Goal: Check status: Check status

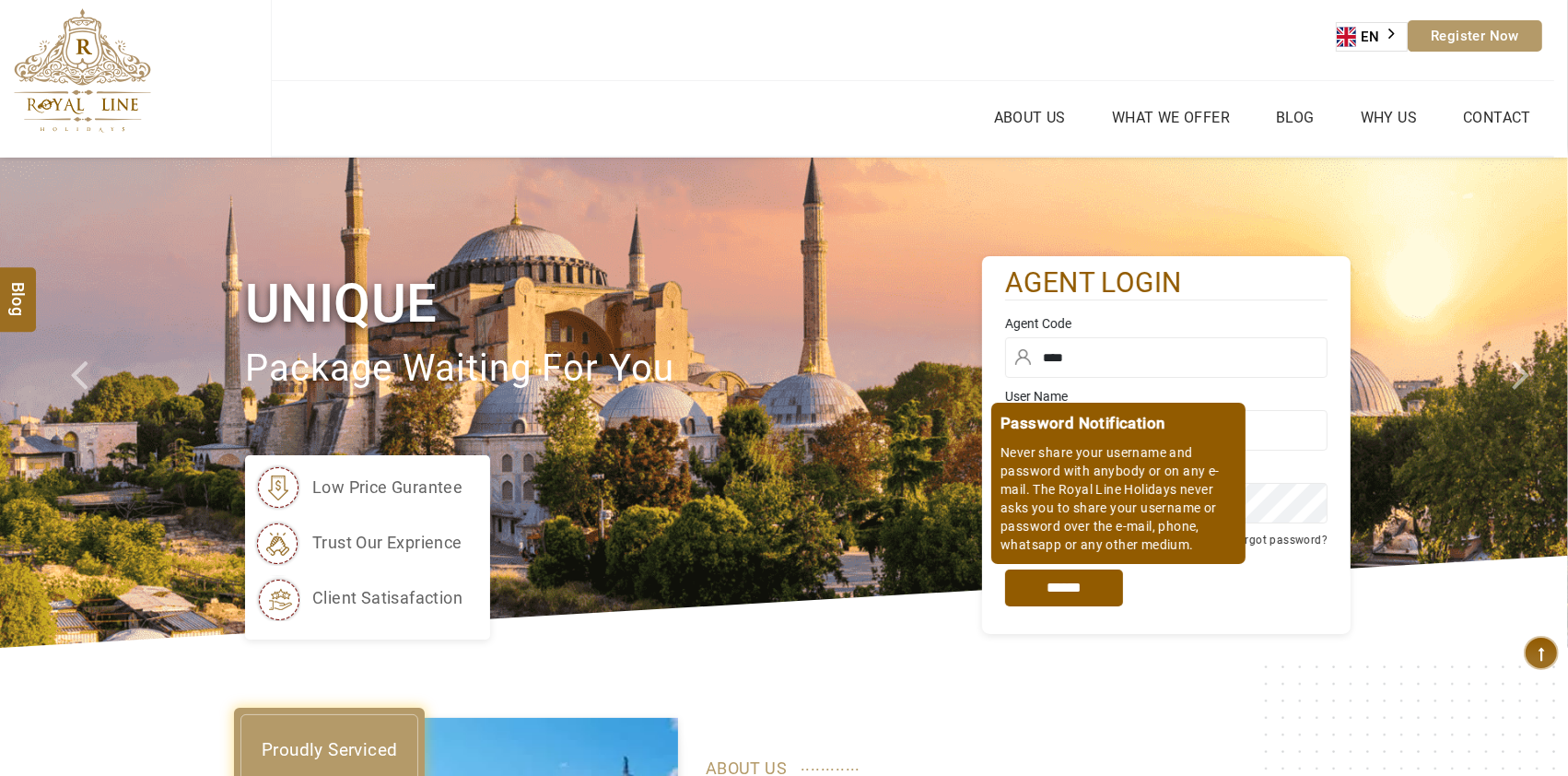
drag, startPoint x: 0, startPoint y: 0, endPoint x: 1120, endPoint y: 617, distance: 1278.7
click at [1054, 594] on input "*****" at bounding box center [1064, 587] width 118 height 37
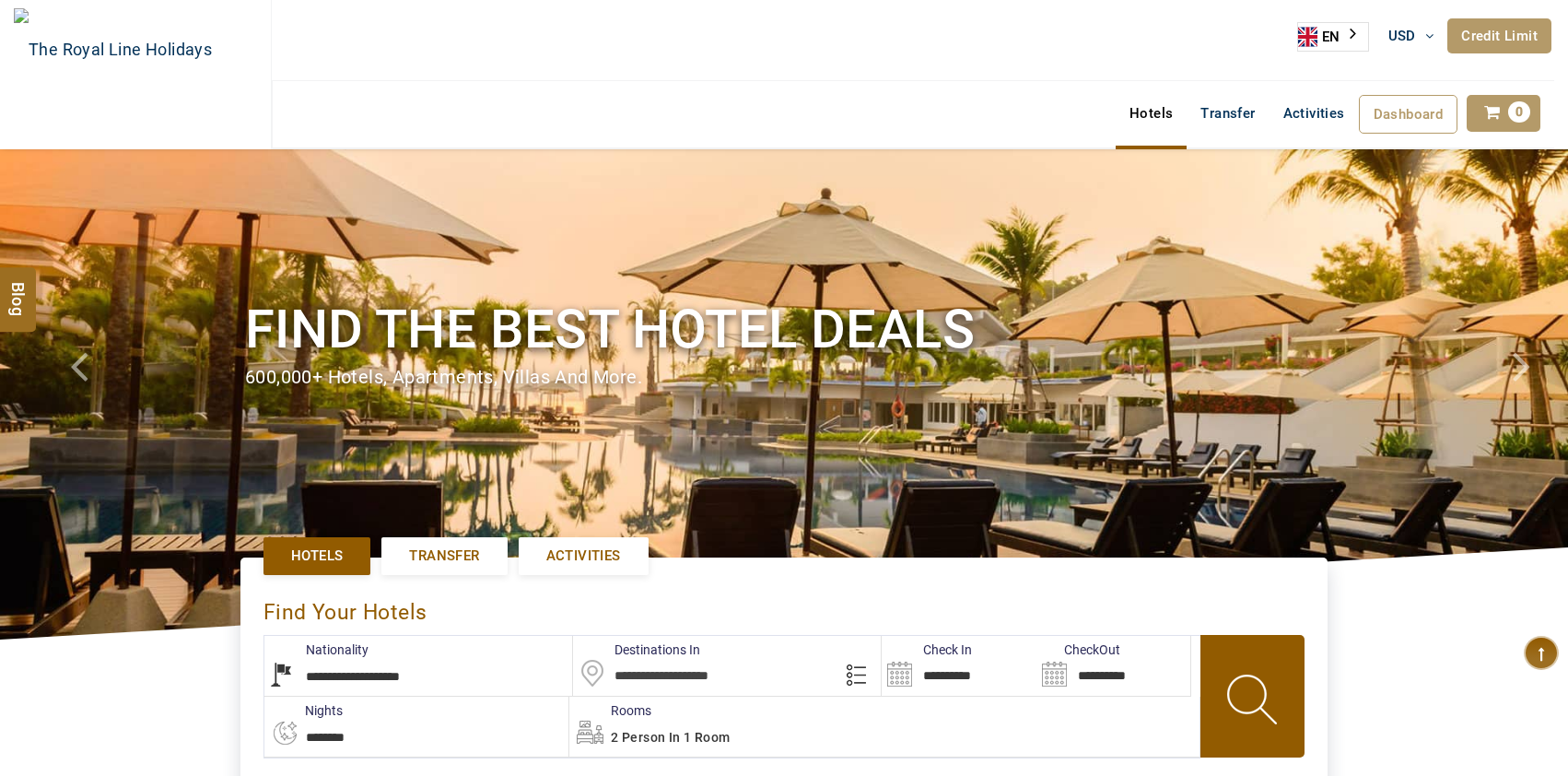
select select "**********"
click at [1497, 32] on link "Credit Limit" at bounding box center [1499, 36] width 104 height 35
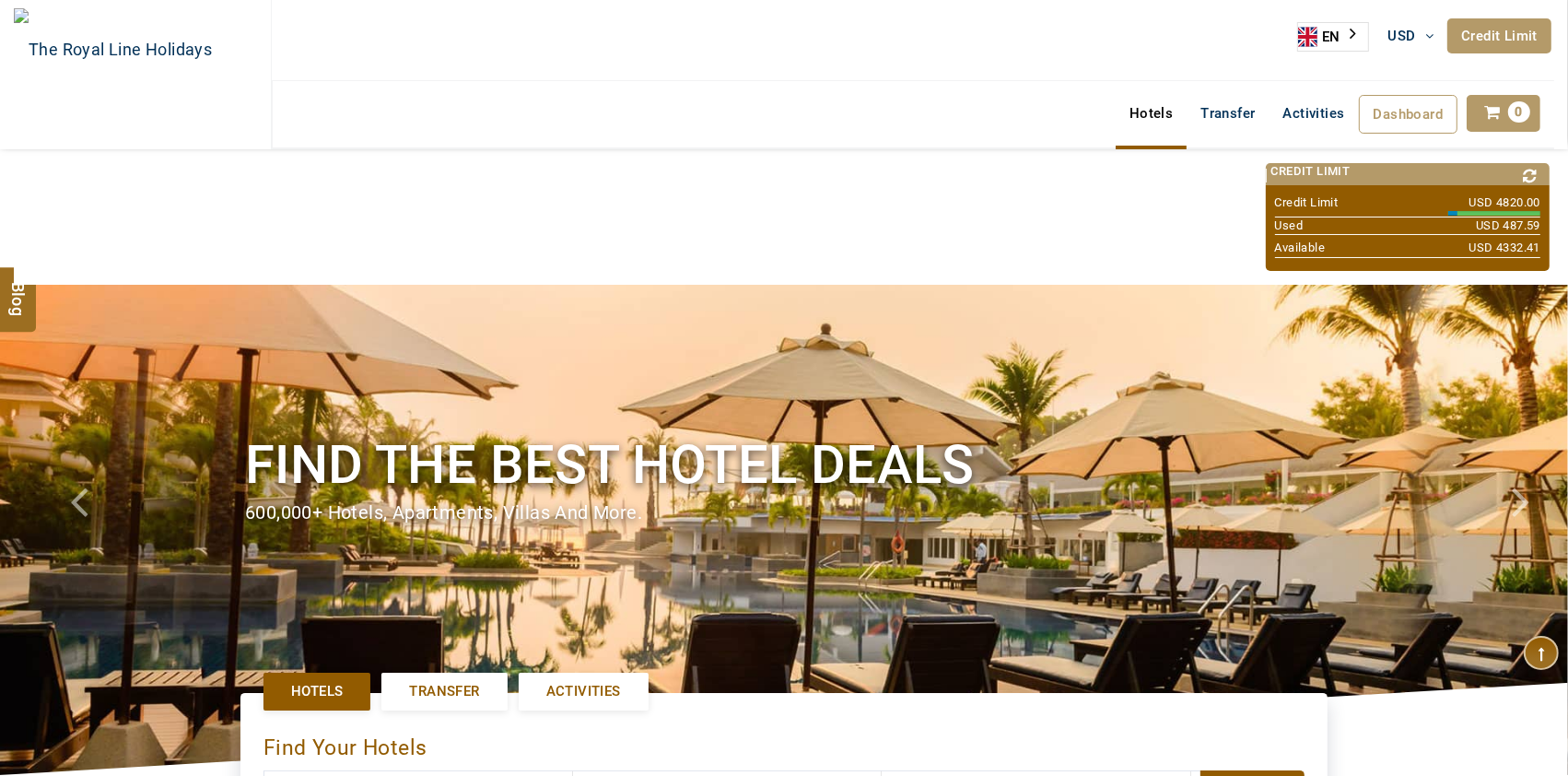
click at [1497, 32] on link "Credit Limit" at bounding box center [1499, 36] width 104 height 35
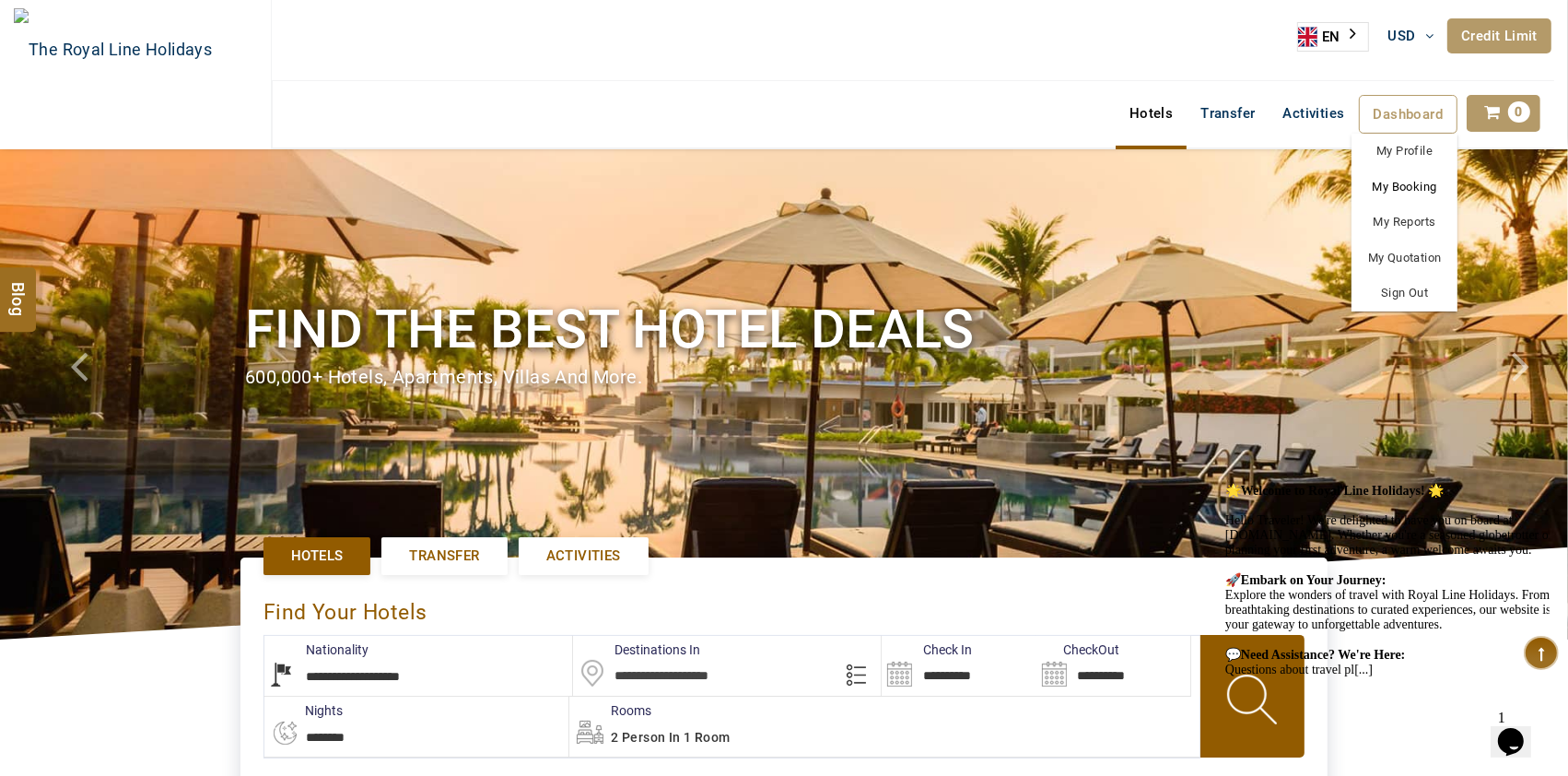
click at [1384, 192] on link "My Booking" at bounding box center [1405, 187] width 106 height 36
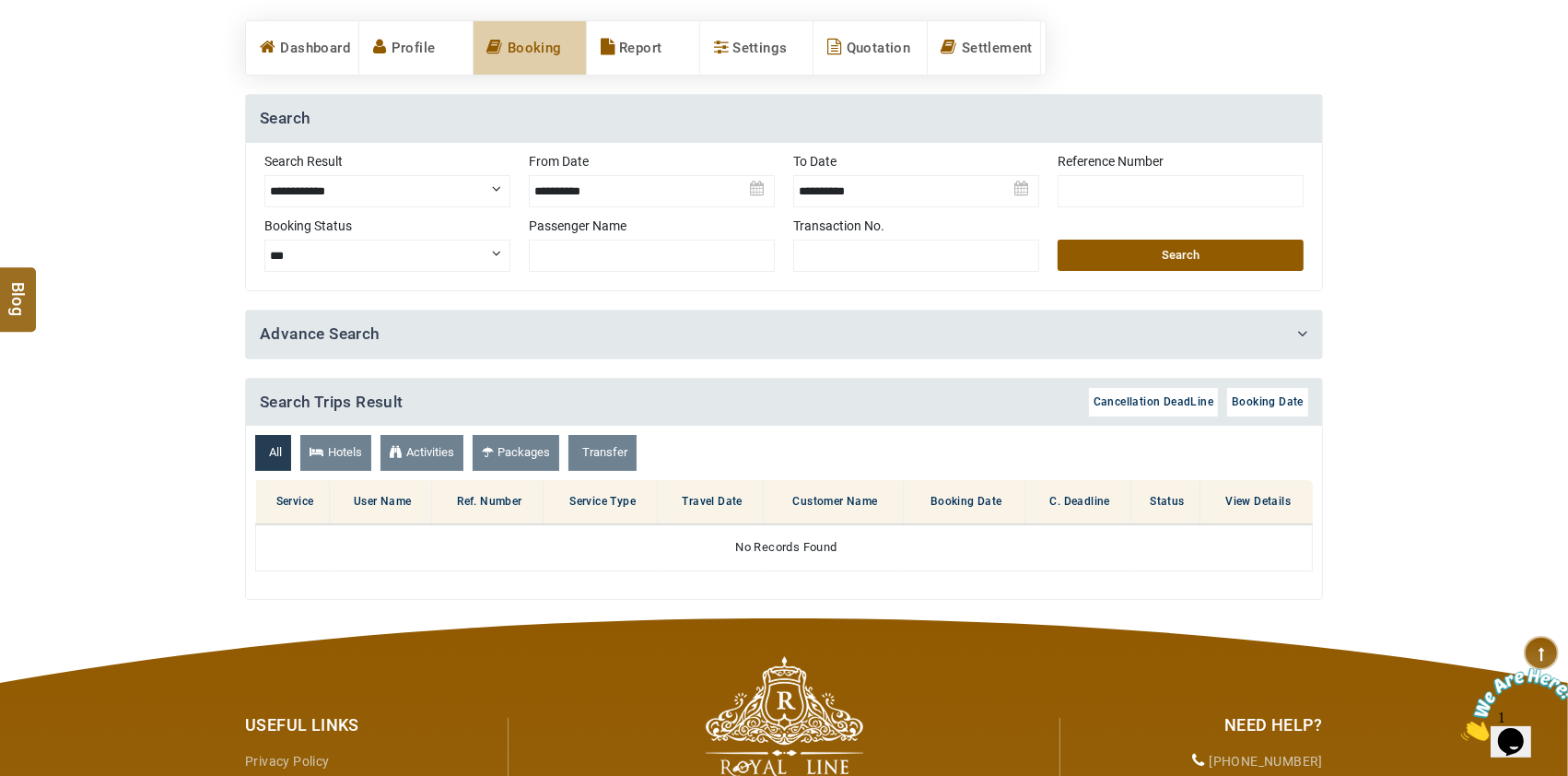
click at [1193, 252] on button "Search" at bounding box center [1181, 255] width 246 height 31
click at [597, 193] on img at bounding box center [652, 184] width 246 height 65
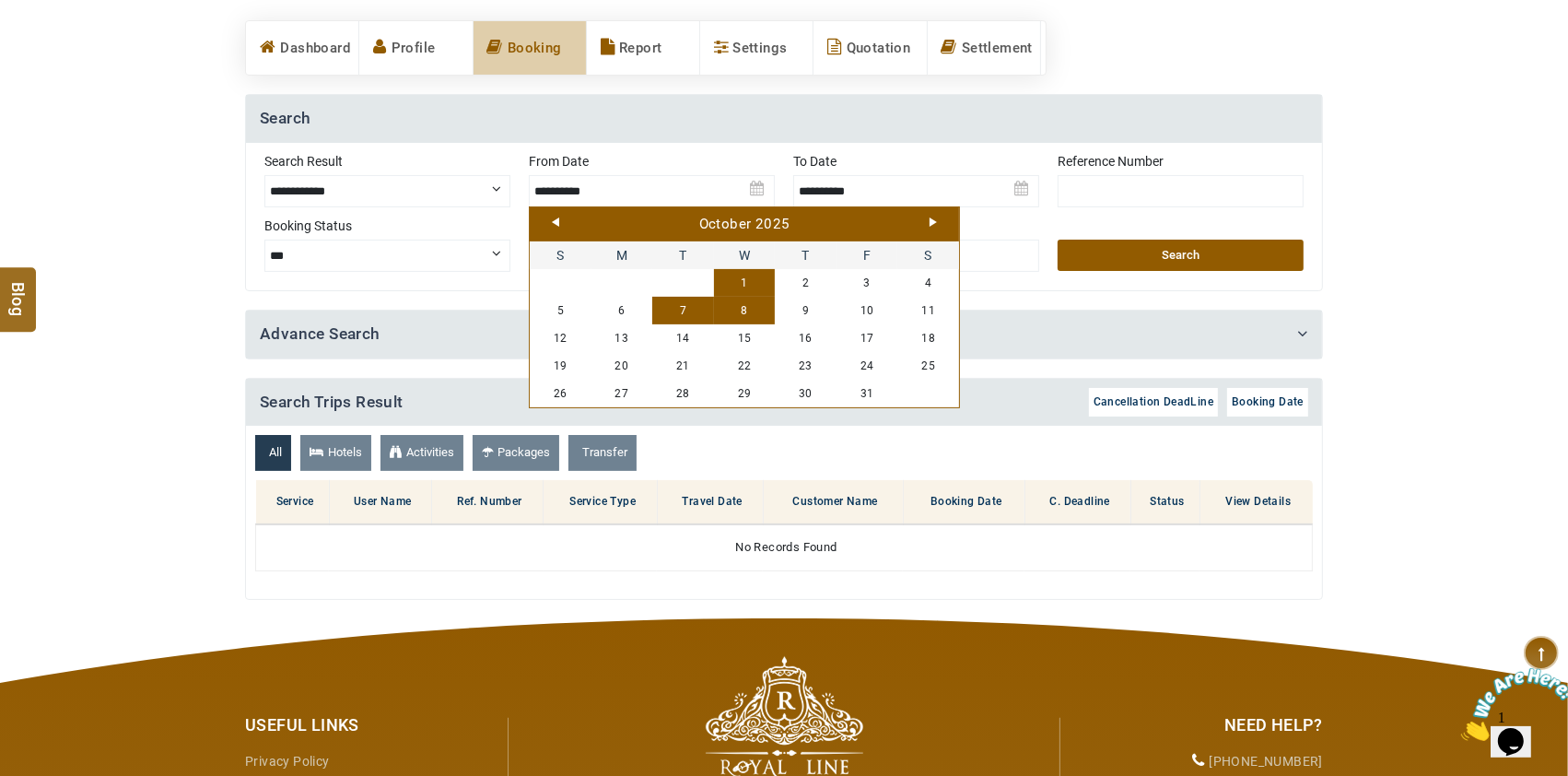
click at [744, 279] on link "1" at bounding box center [745, 282] width 62 height 27
type input "**********"
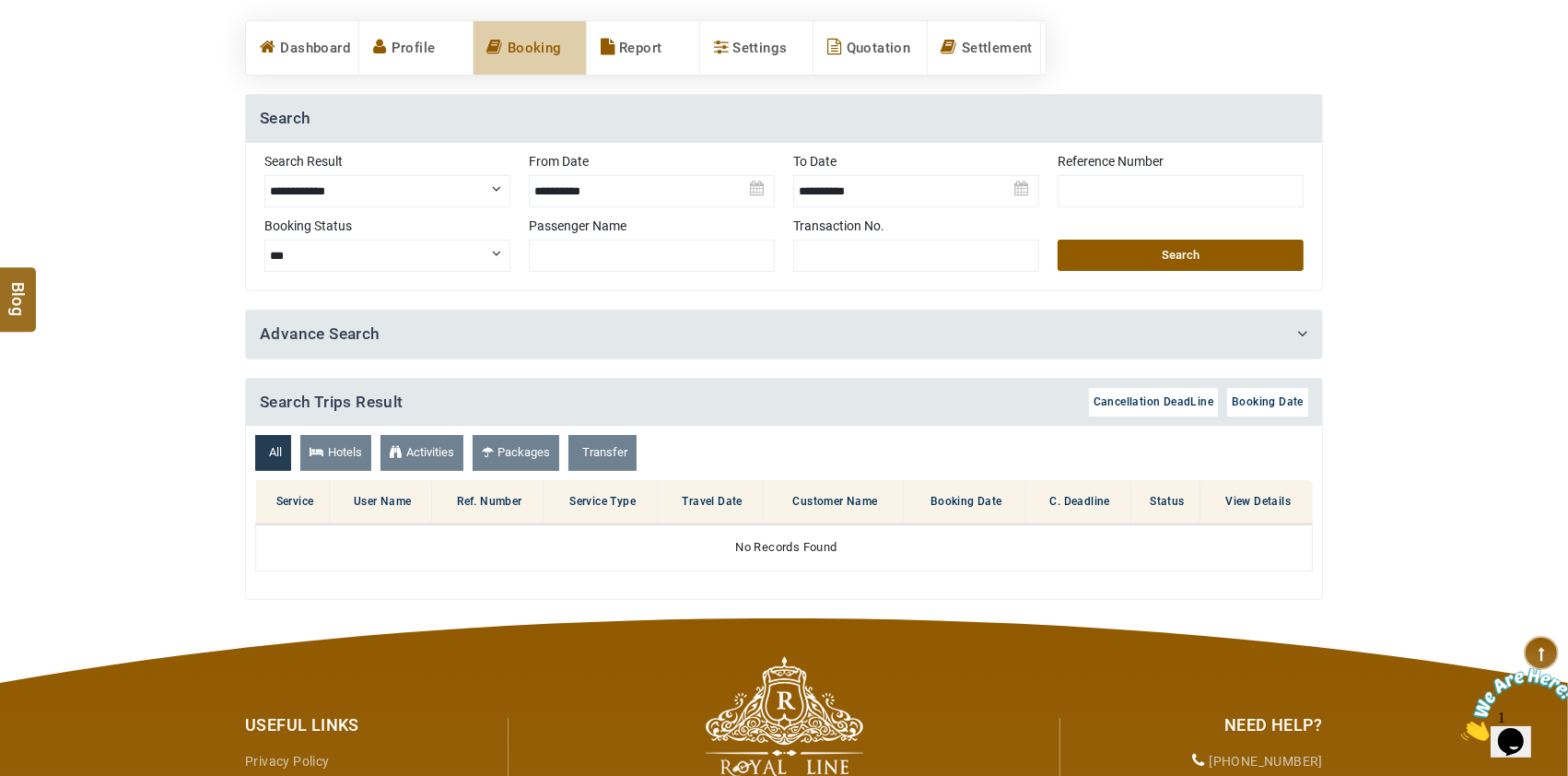
click at [908, 192] on img at bounding box center [916, 184] width 246 height 65
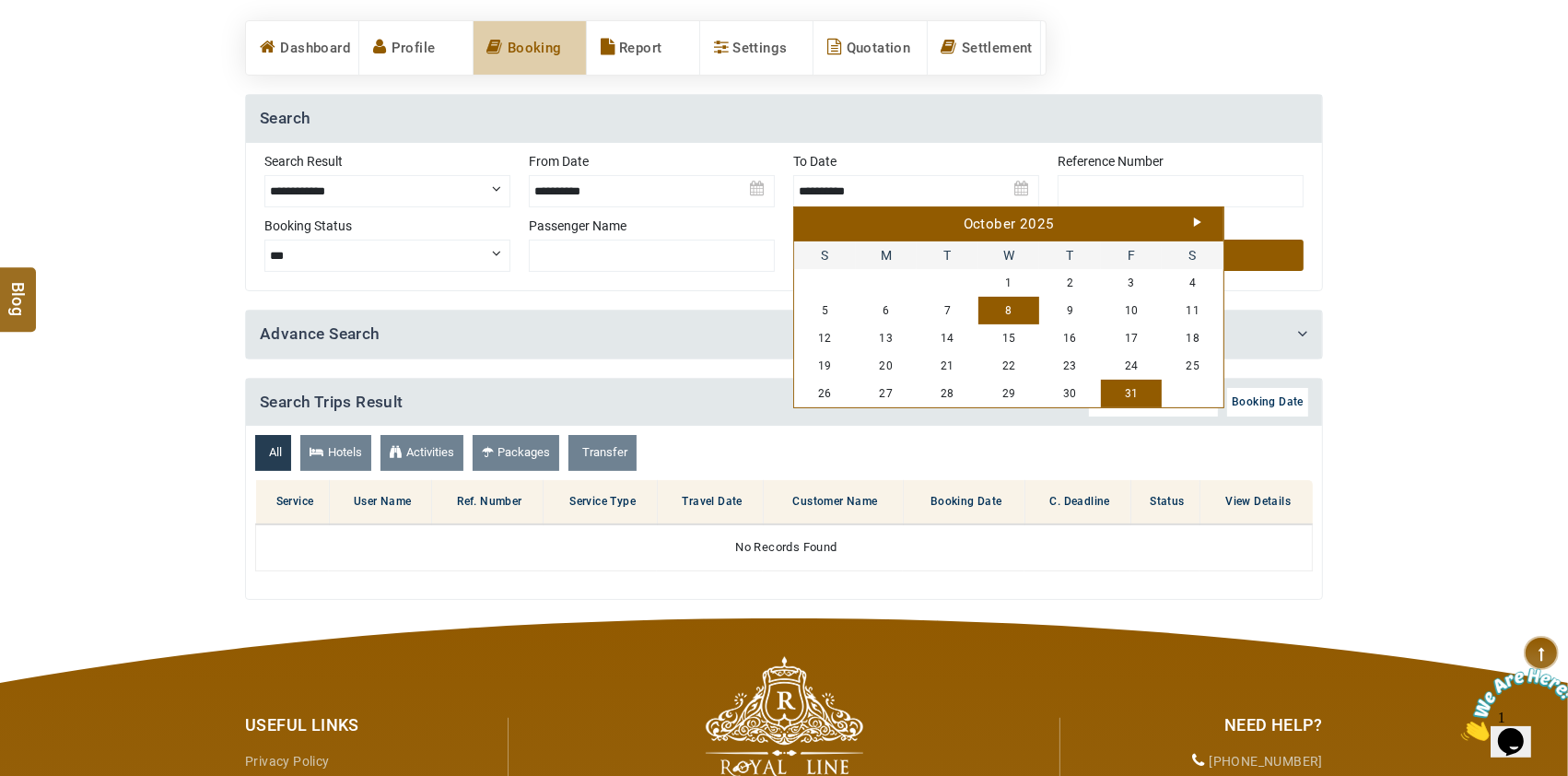
click at [1002, 310] on link "8" at bounding box center [1009, 310] width 62 height 27
type input "**********"
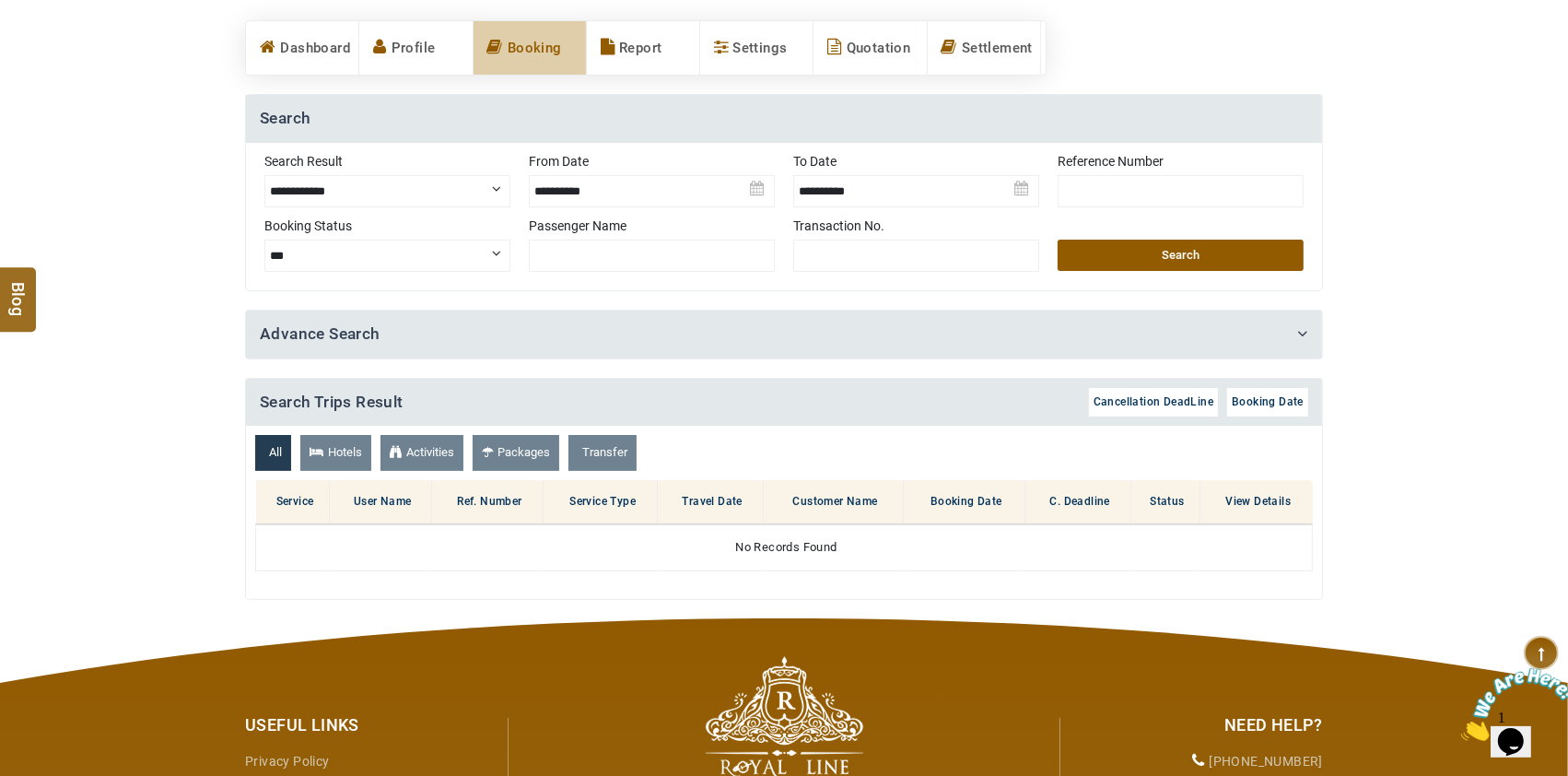
click at [1238, 240] on button "Search" at bounding box center [1181, 255] width 246 height 31
click at [1211, 253] on button "Search" at bounding box center [1181, 255] width 246 height 31
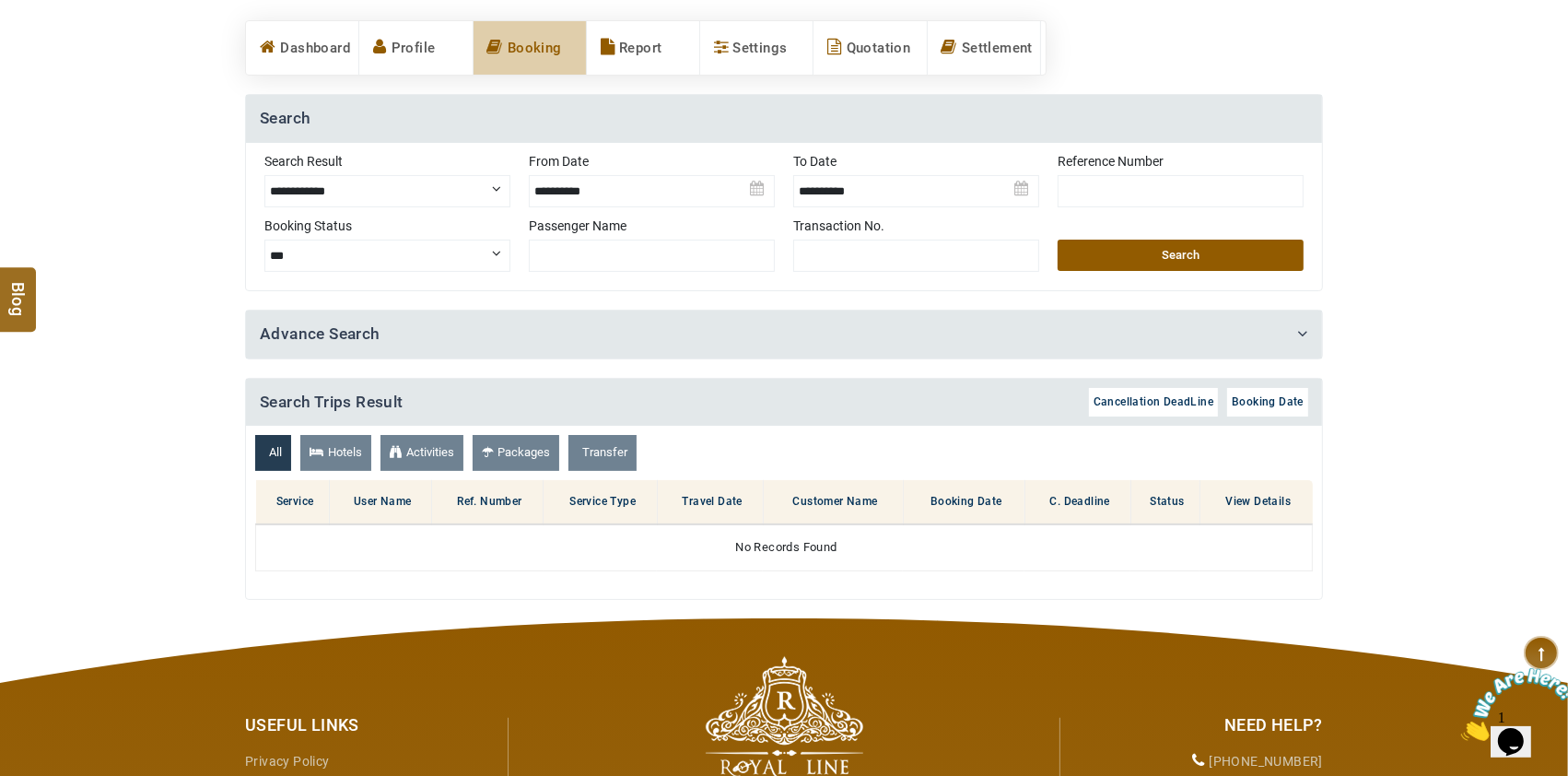
click at [1211, 253] on button "Search" at bounding box center [1181, 255] width 246 height 31
click at [609, 189] on img at bounding box center [652, 184] width 246 height 65
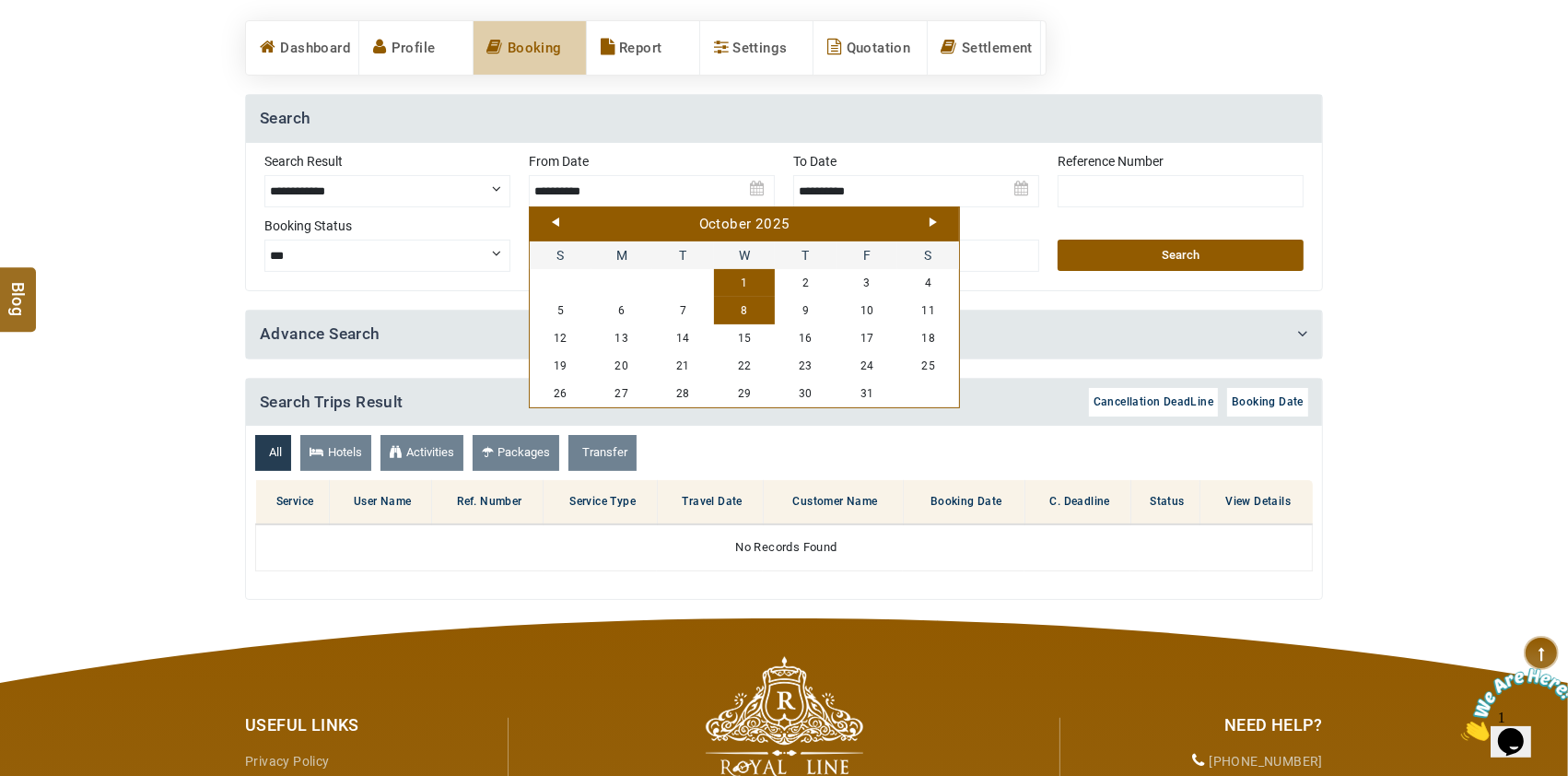
click at [554, 219] on link "Prev" at bounding box center [555, 222] width 8 height 9
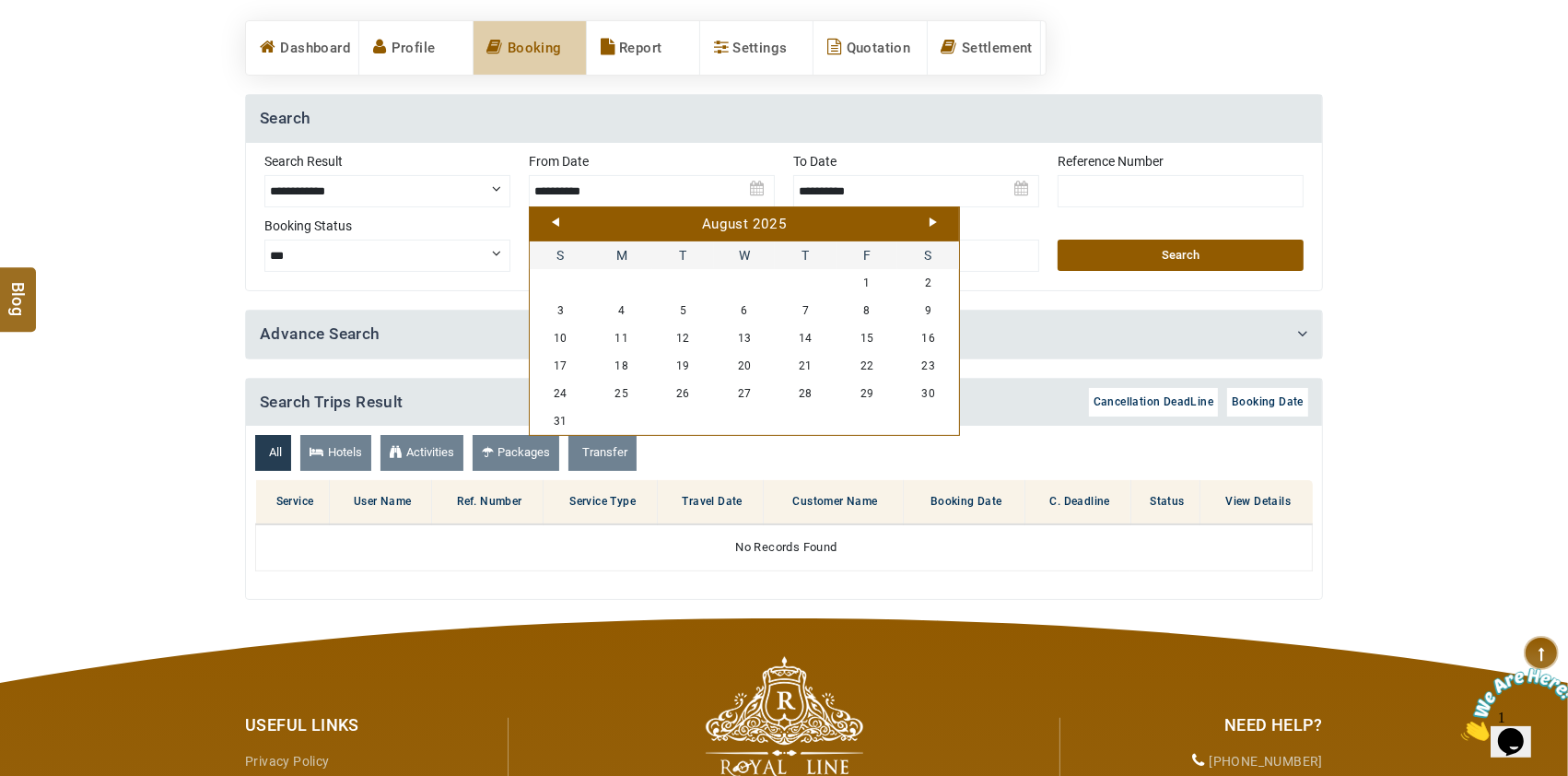
click at [554, 219] on link "Prev" at bounding box center [555, 222] width 8 height 9
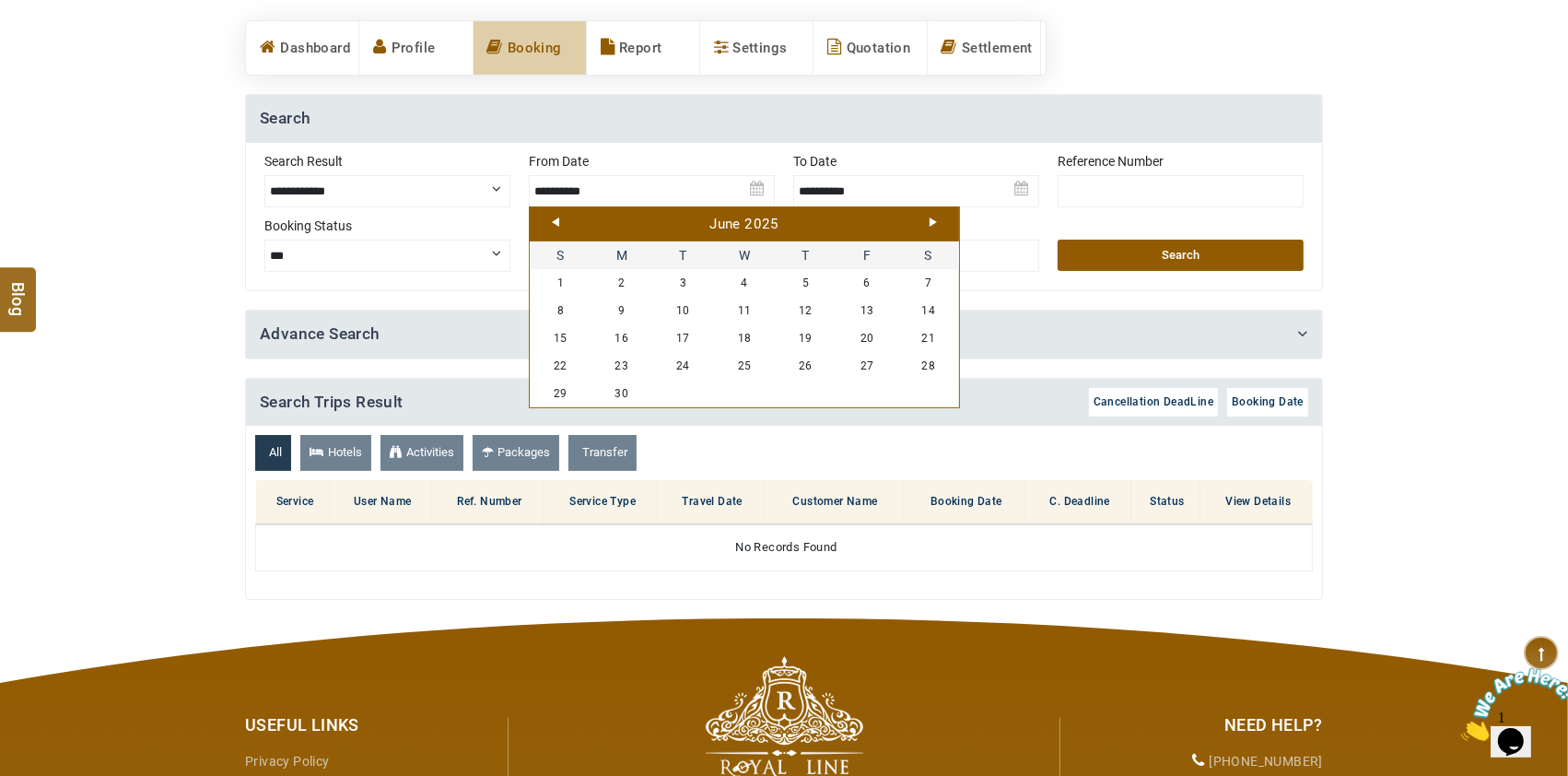
click at [554, 219] on link "Prev" at bounding box center [555, 222] width 8 height 9
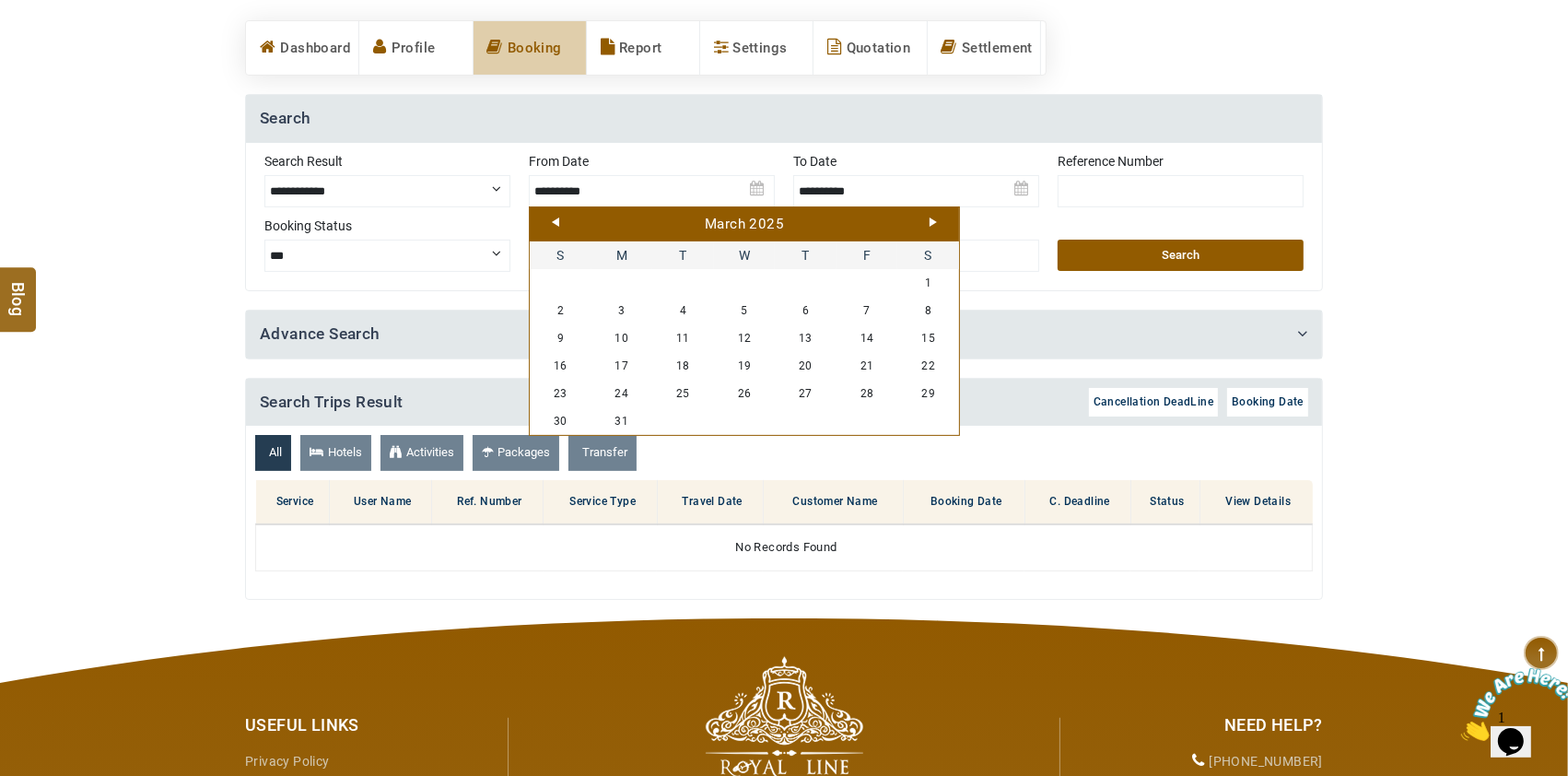
click at [554, 219] on link "Prev" at bounding box center [555, 222] width 8 height 9
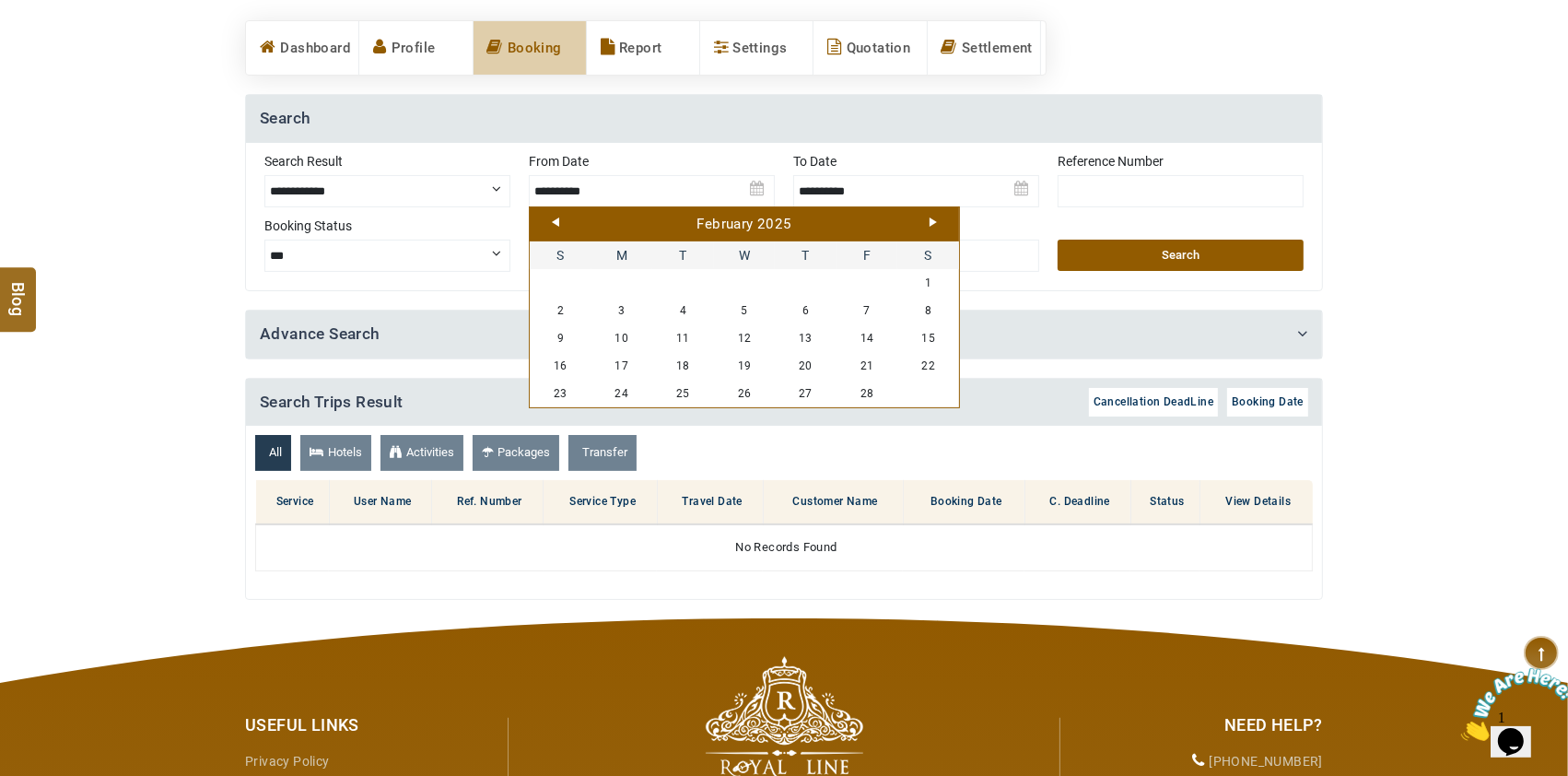
click at [554, 219] on link "Prev" at bounding box center [555, 222] width 8 height 9
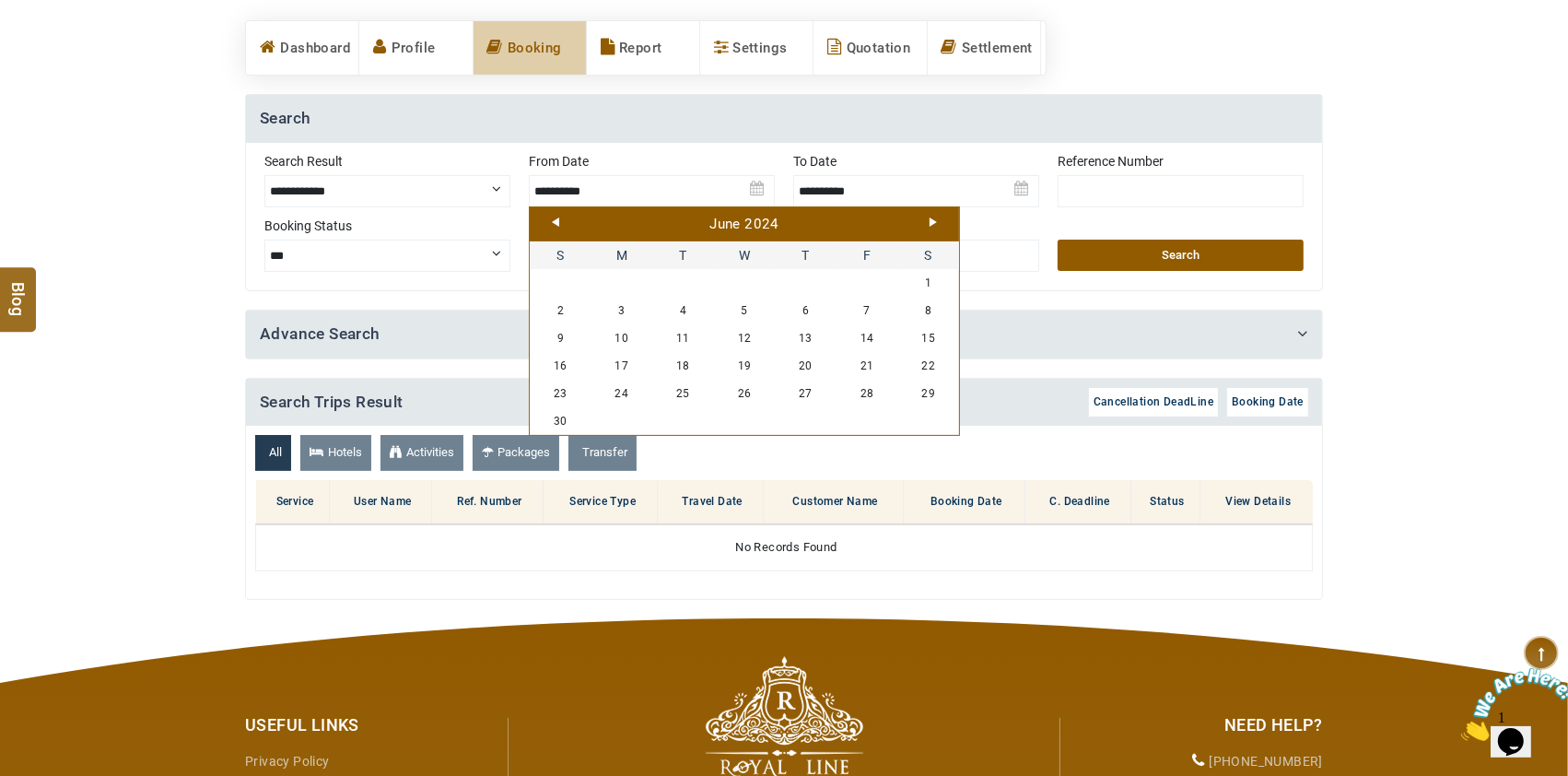
click at [554, 219] on link "Prev" at bounding box center [555, 222] width 8 height 9
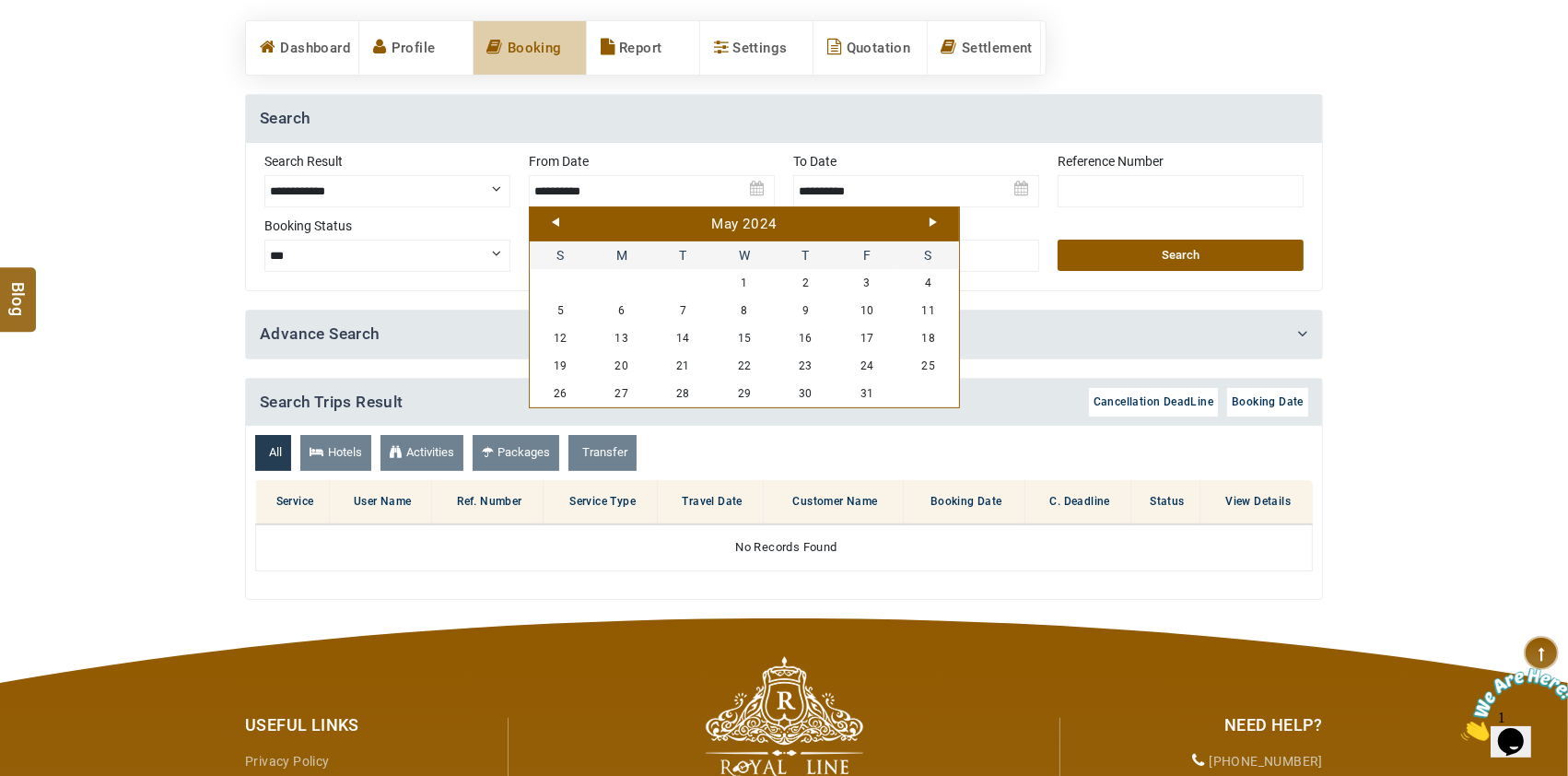
click at [554, 219] on link "Prev" at bounding box center [555, 222] width 8 height 9
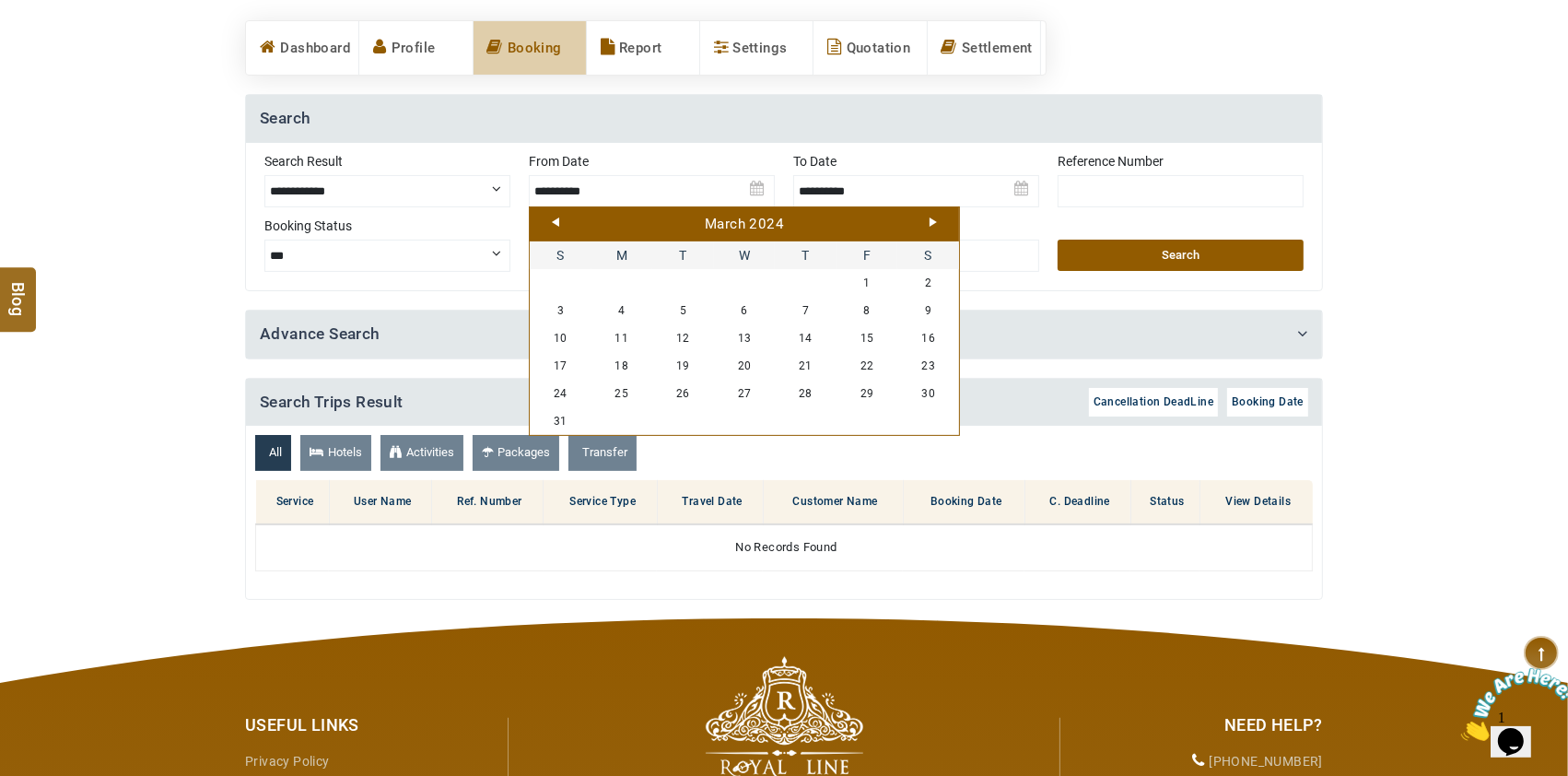
click at [554, 219] on link "Prev" at bounding box center [555, 222] width 8 height 9
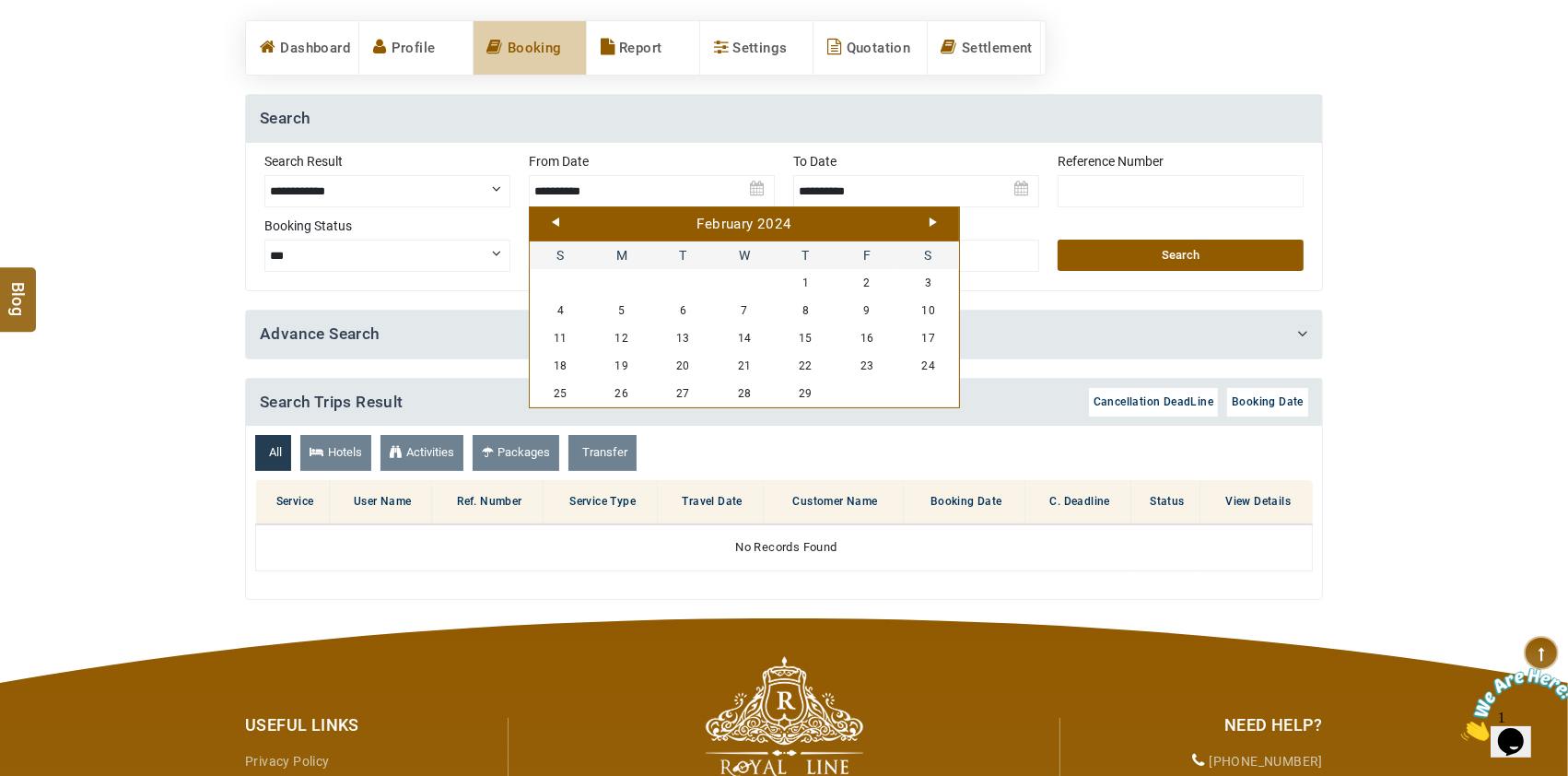
click at [554, 219] on link "Prev" at bounding box center [555, 222] width 8 height 9
click at [621, 287] on link "1" at bounding box center [623, 282] width 62 height 27
type input "**********"
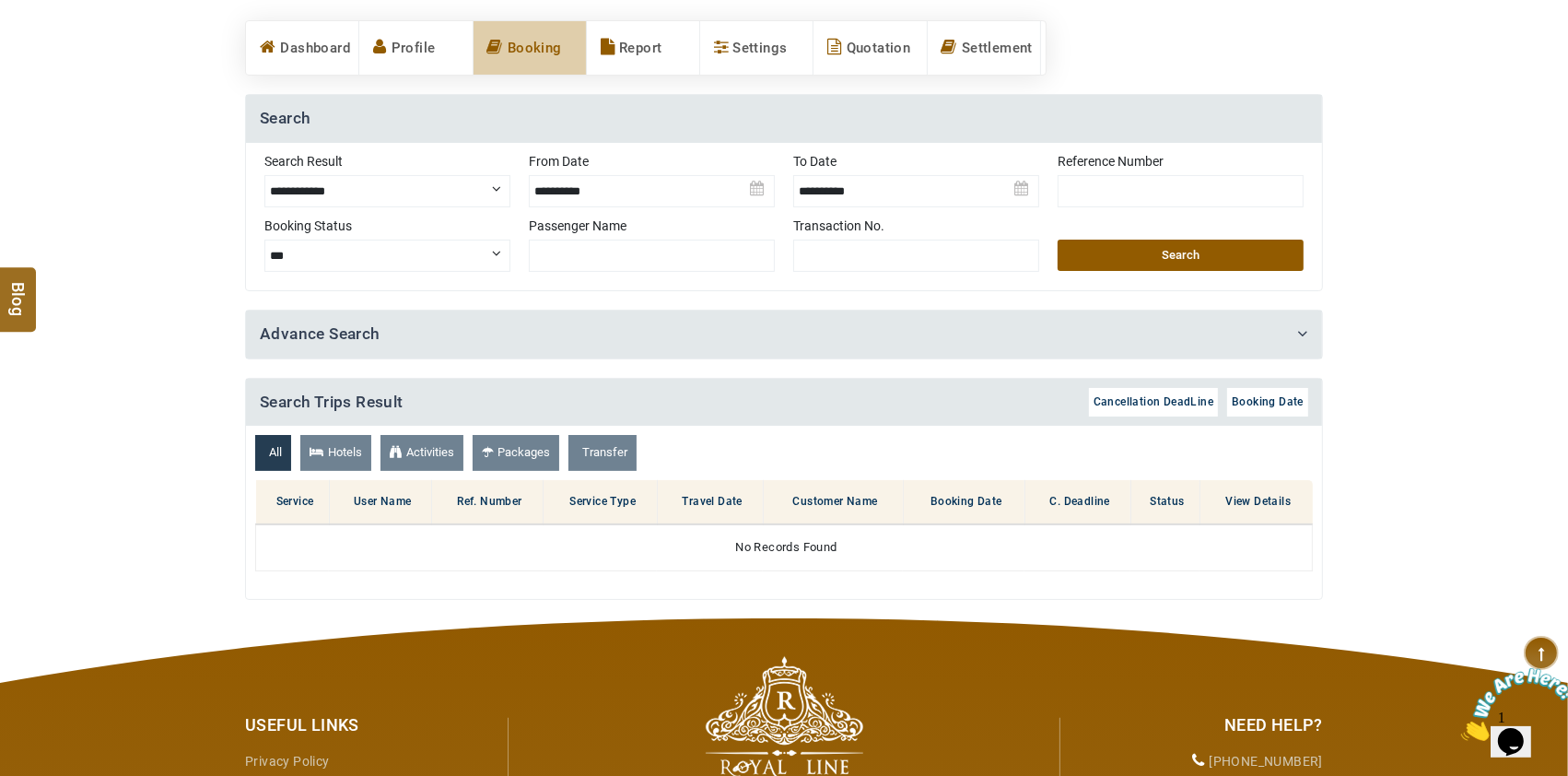
click at [916, 194] on img at bounding box center [916, 184] width 246 height 65
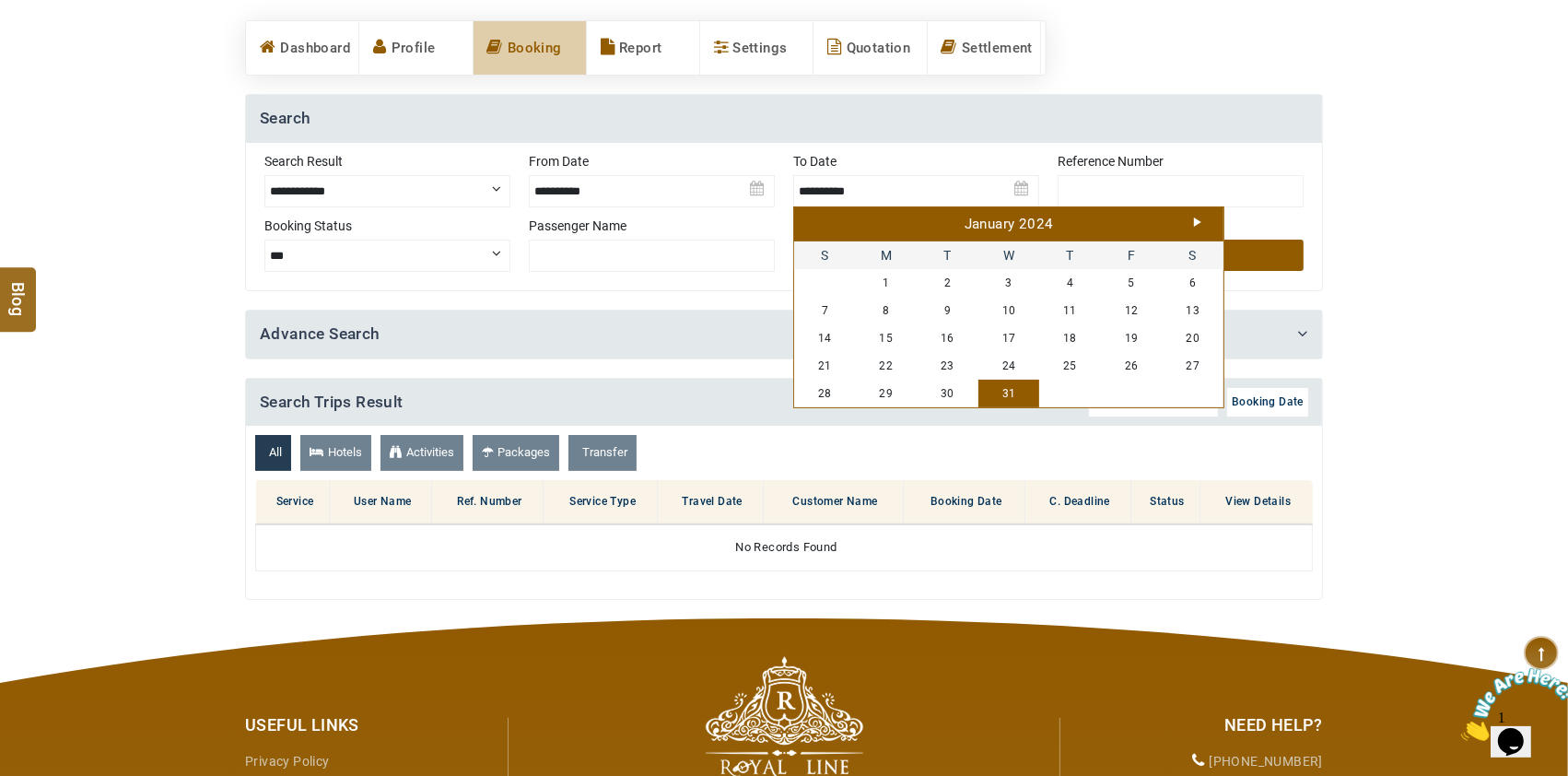
click at [1199, 224] on link "Next" at bounding box center [1198, 222] width 8 height 9
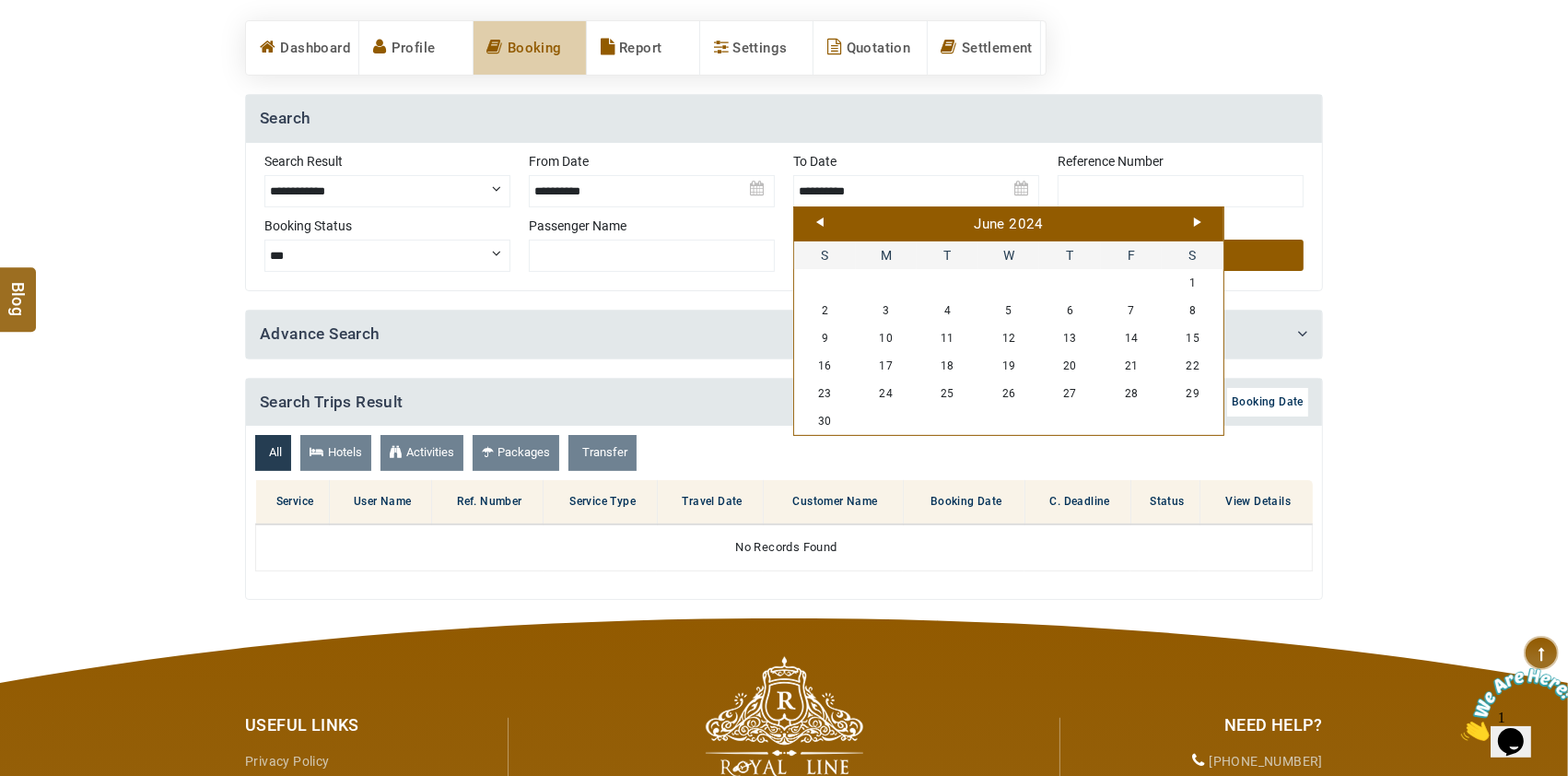
click at [1199, 224] on link "Next" at bounding box center [1198, 222] width 8 height 9
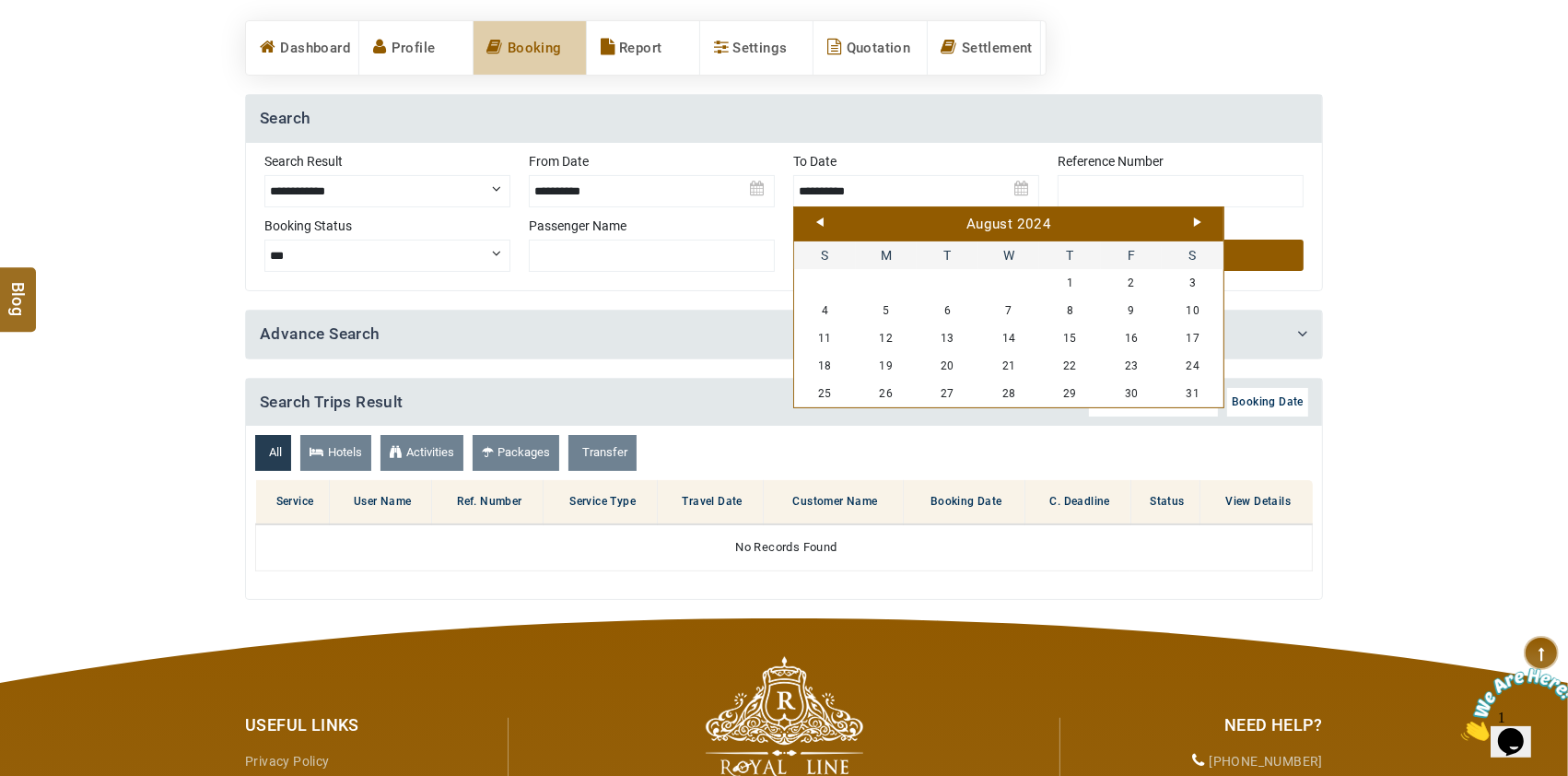
click at [1199, 224] on link "Next" at bounding box center [1198, 222] width 8 height 9
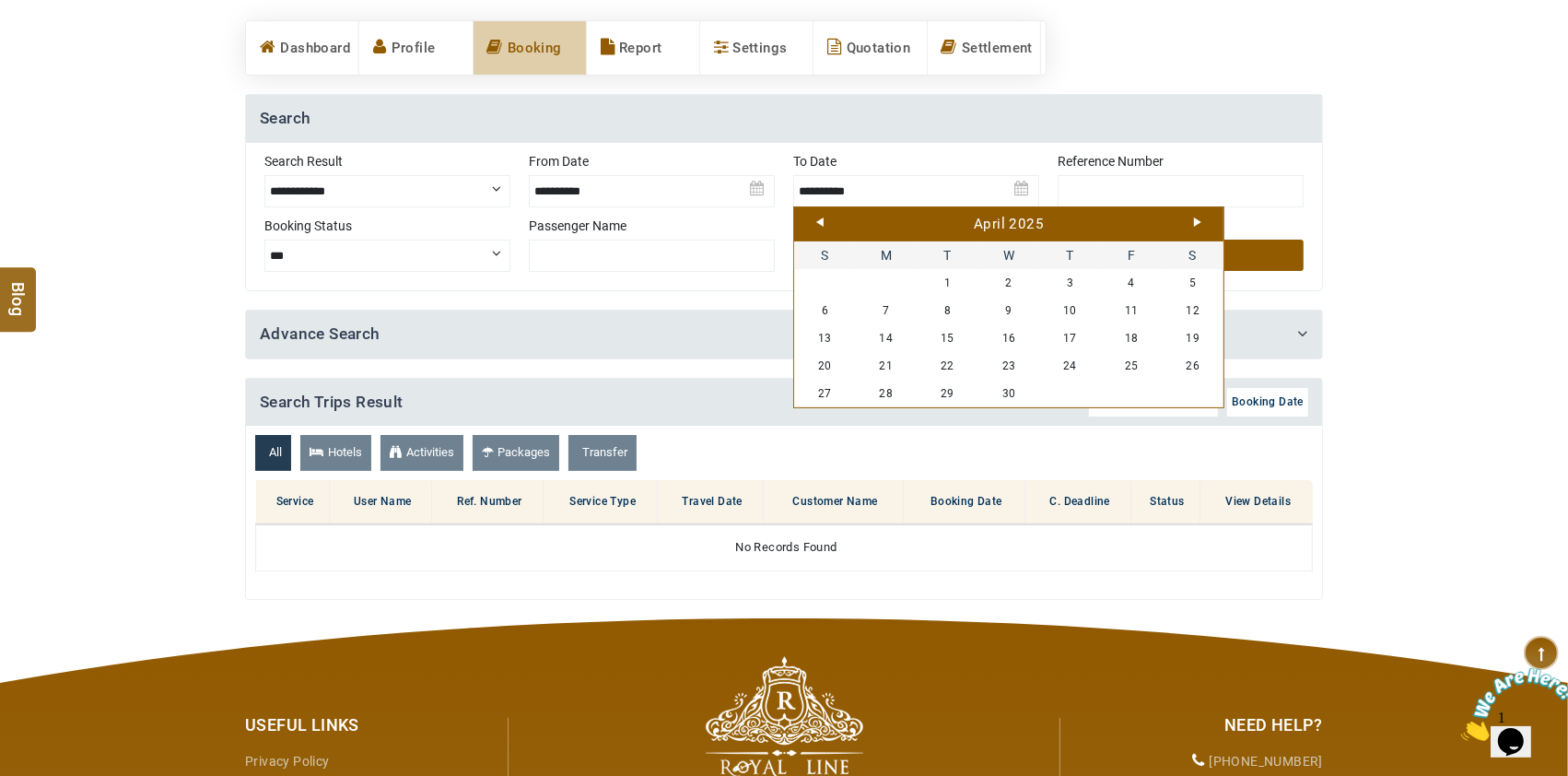
click at [1199, 224] on link "Next" at bounding box center [1198, 222] width 8 height 9
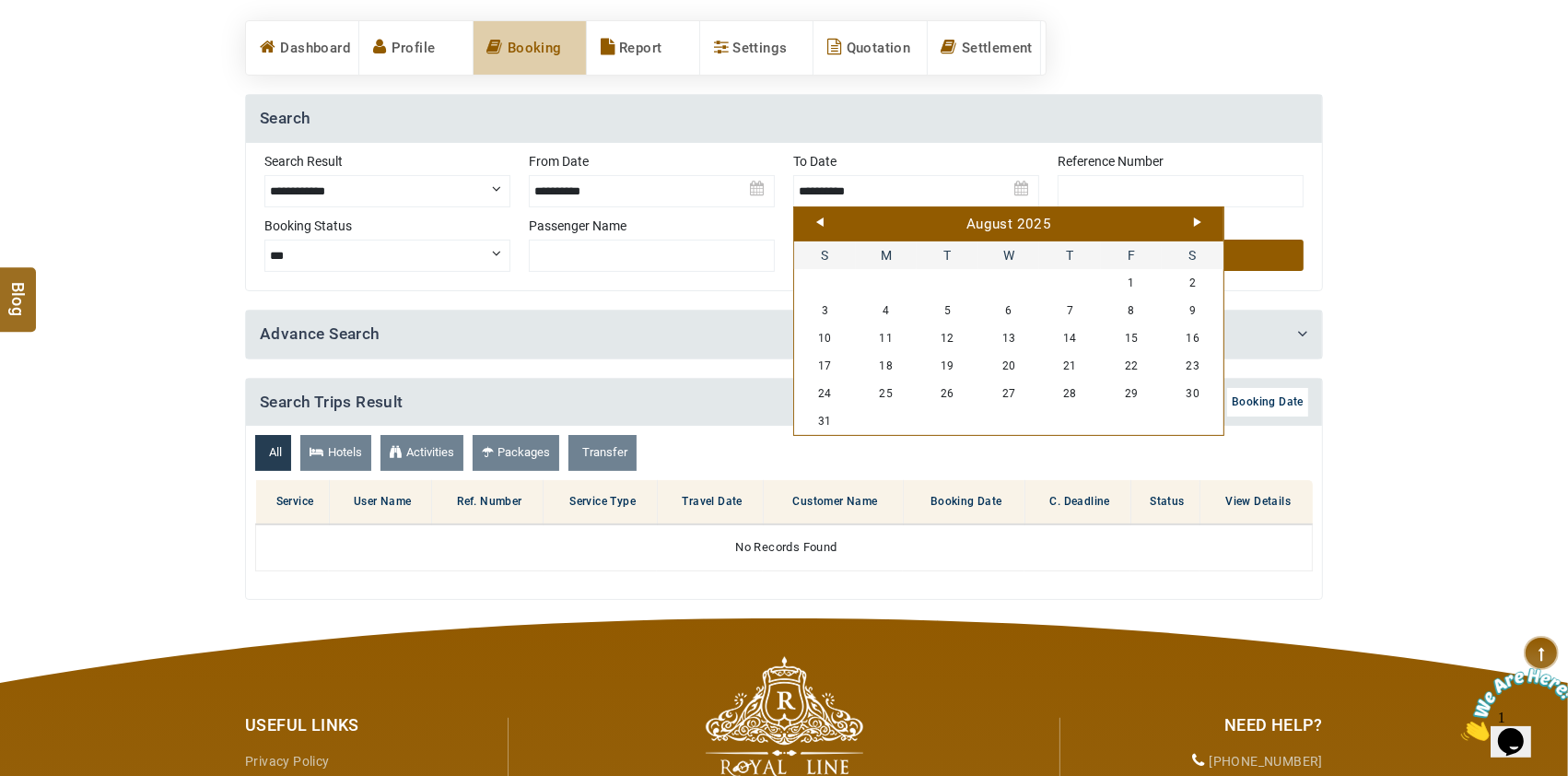
click at [1199, 224] on link "Next" at bounding box center [1198, 222] width 8 height 9
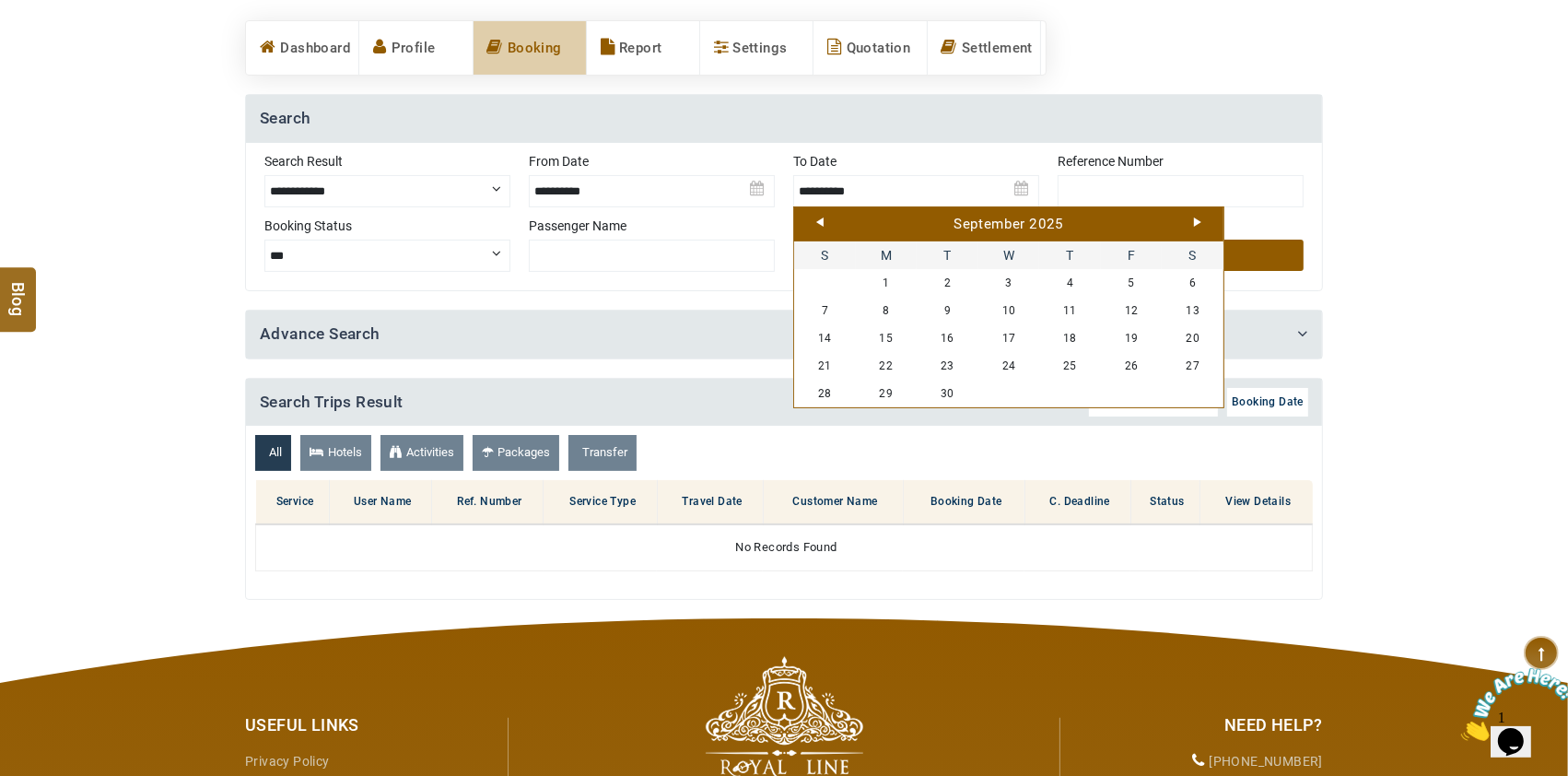
click at [1200, 222] on link "Next" at bounding box center [1198, 222] width 8 height 9
click at [1012, 312] on link "8" at bounding box center [1009, 310] width 62 height 27
type input "**********"
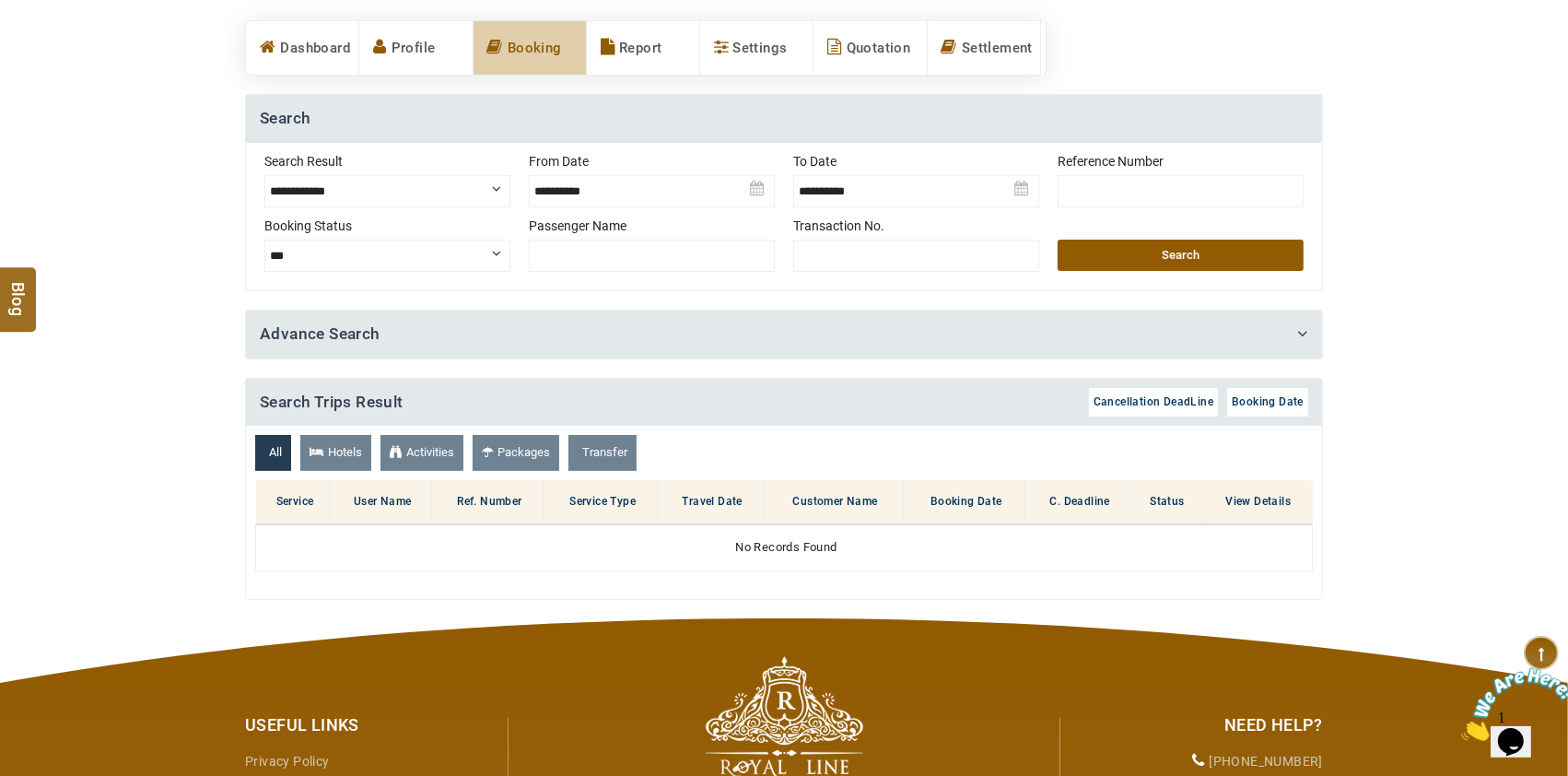
click at [1220, 254] on button "Search" at bounding box center [1181, 255] width 246 height 31
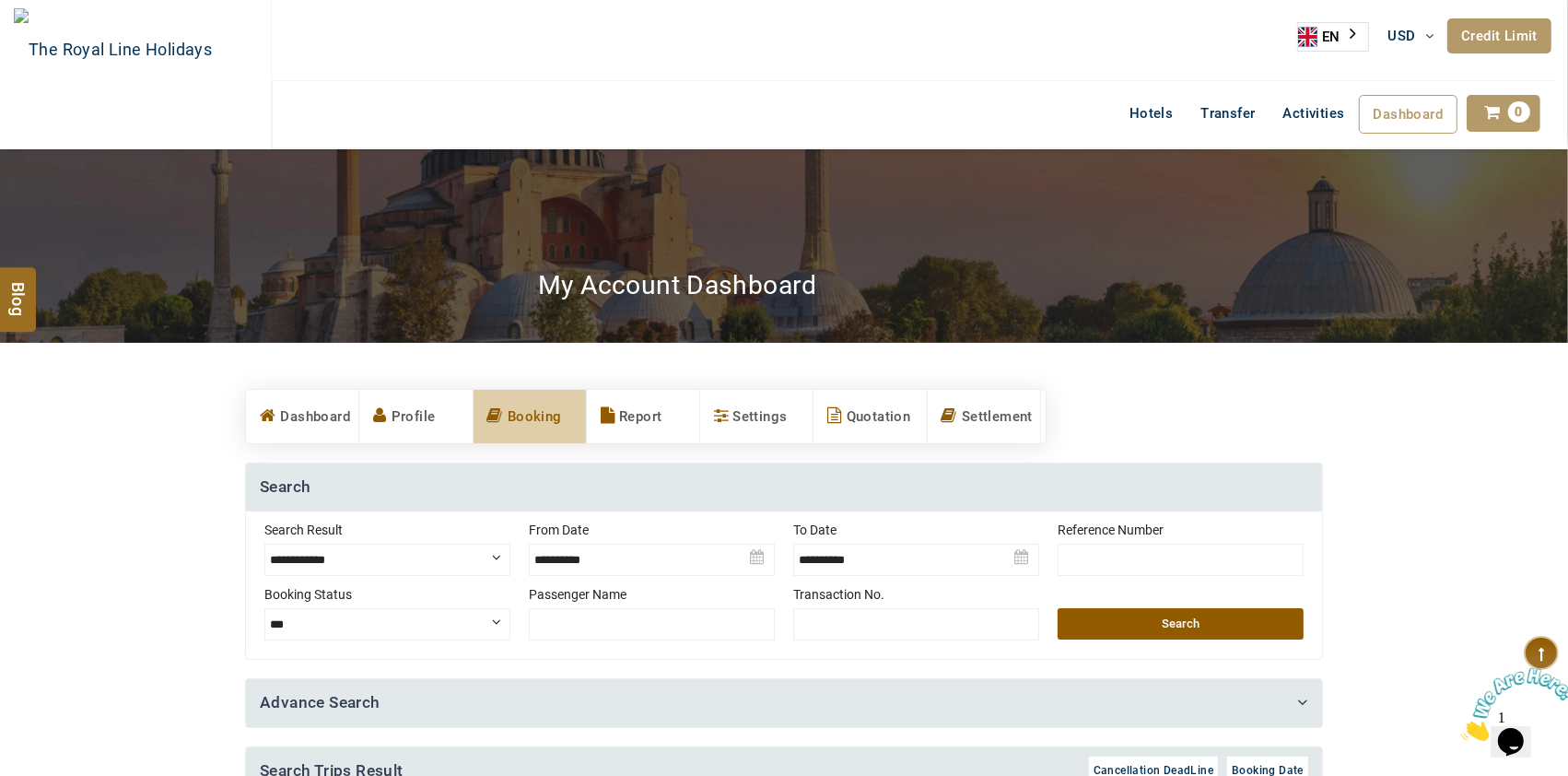
type button "GO"
